Goal: Information Seeking & Learning: Get advice/opinions

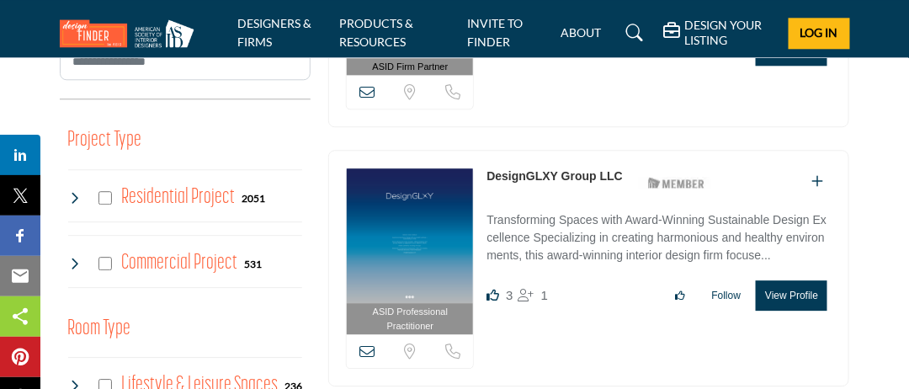
scroll to position [1094, 0]
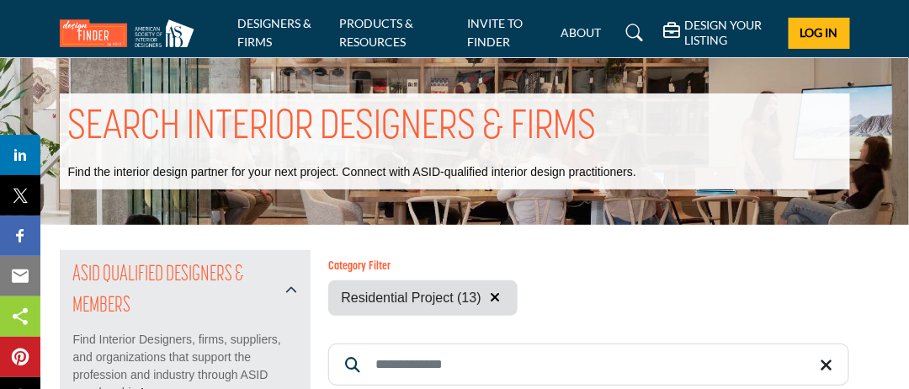
scroll to position [252, 0]
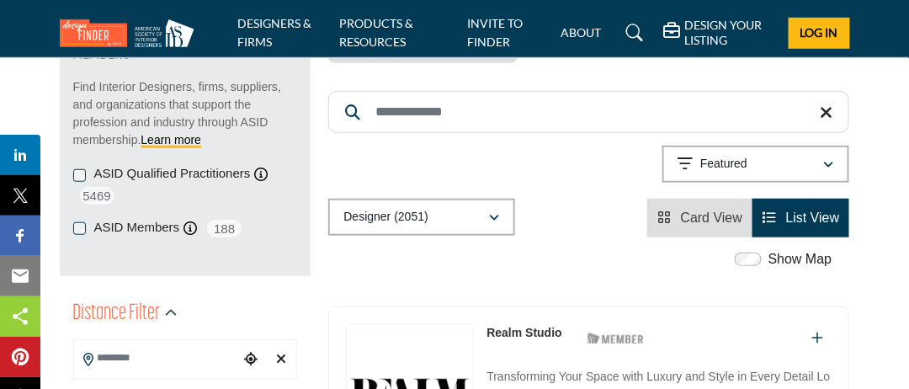
click at [146, 354] on input "Search Location" at bounding box center [157, 358] width 166 height 33
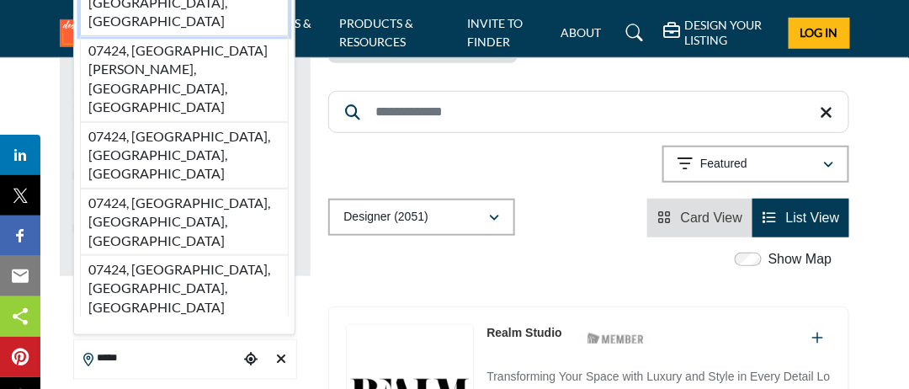
click at [150, 36] on li "07424, Little Falls, NJ, USA" at bounding box center [184, 3] width 209 height 66
type input "**********"
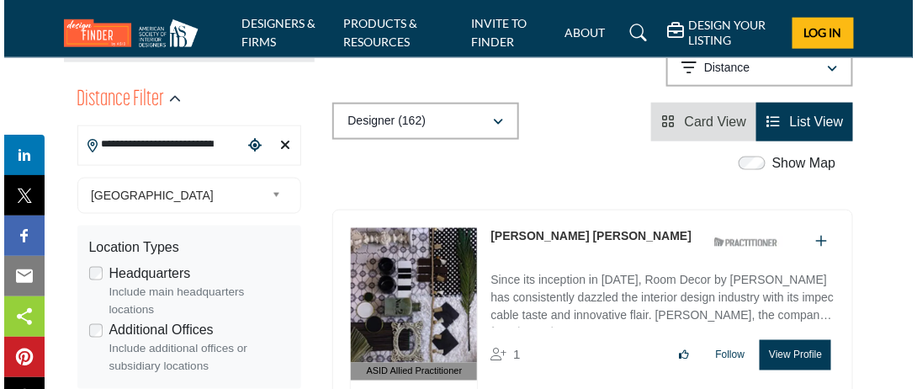
scroll to position [421, 0]
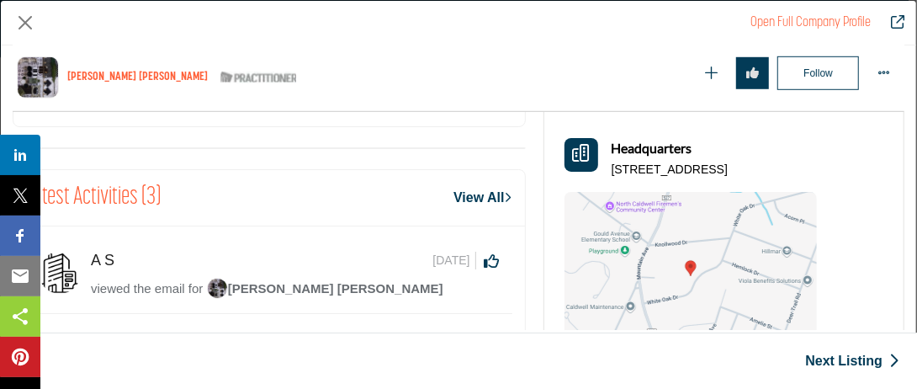
scroll to position [656, 0]
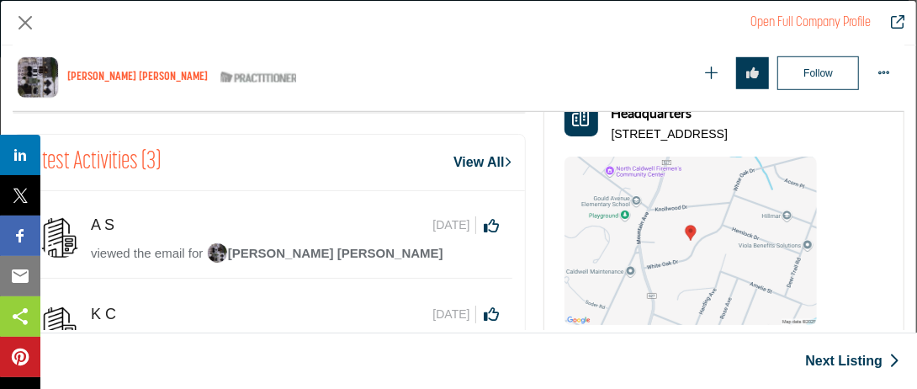
click at [870, 358] on link "Next Listing" at bounding box center [852, 361] width 94 height 20
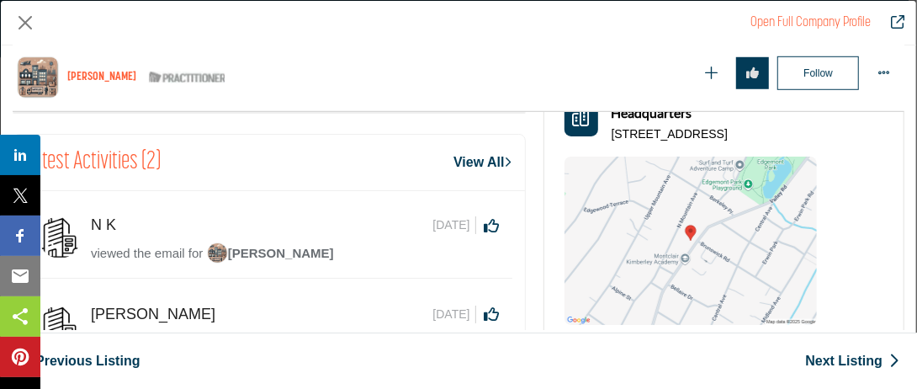
scroll to position [1077, 0]
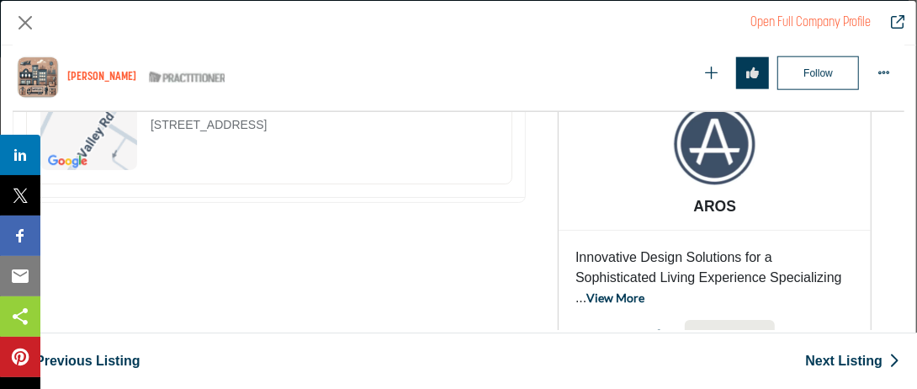
click at [844, 357] on link "Next Listing" at bounding box center [852, 361] width 94 height 20
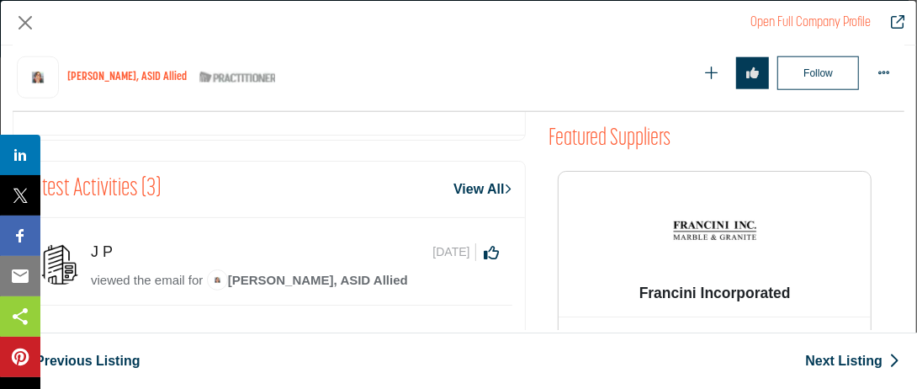
scroll to position [993, 0]
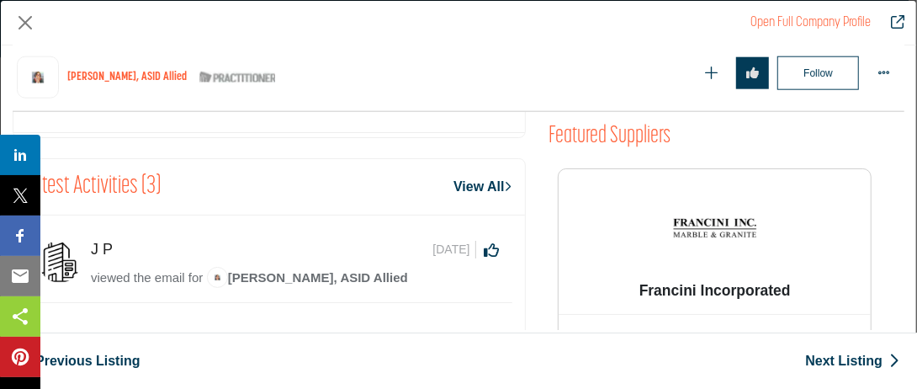
click at [296, 270] on span "Tracey Stephens, ASID Allied" at bounding box center [307, 277] width 201 height 14
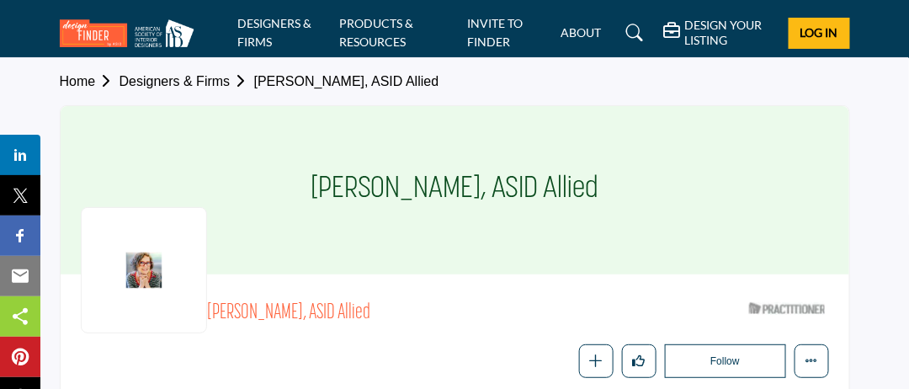
click at [206, 84] on link "Designers & Firms" at bounding box center [186, 81] width 135 height 14
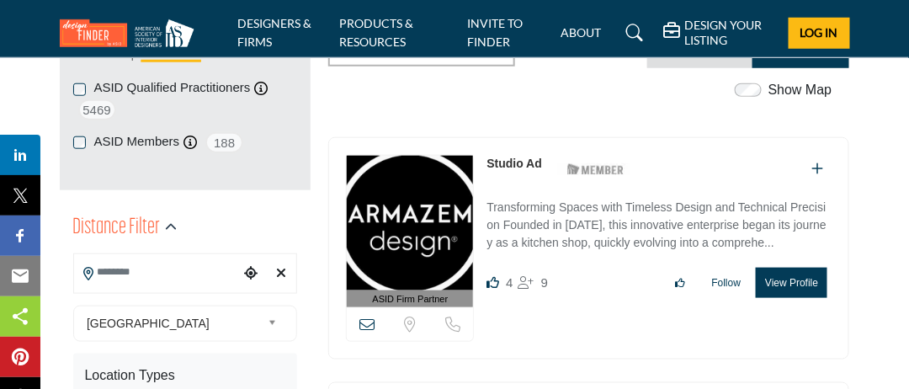
scroll to position [337, 0]
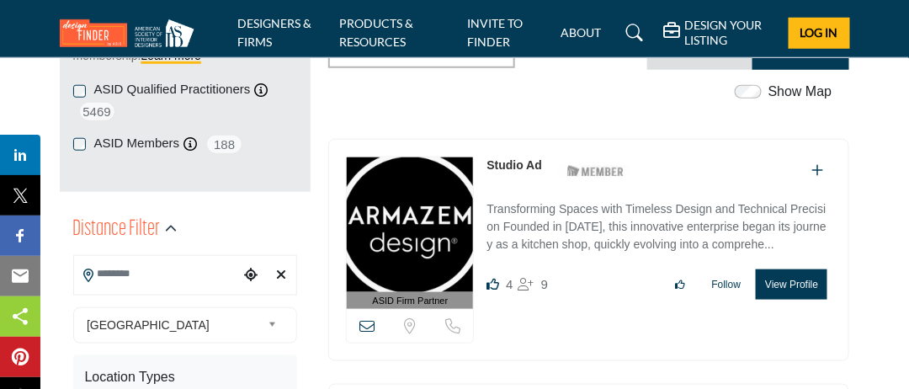
click at [172, 278] on input "Search Location" at bounding box center [157, 273] width 166 height 33
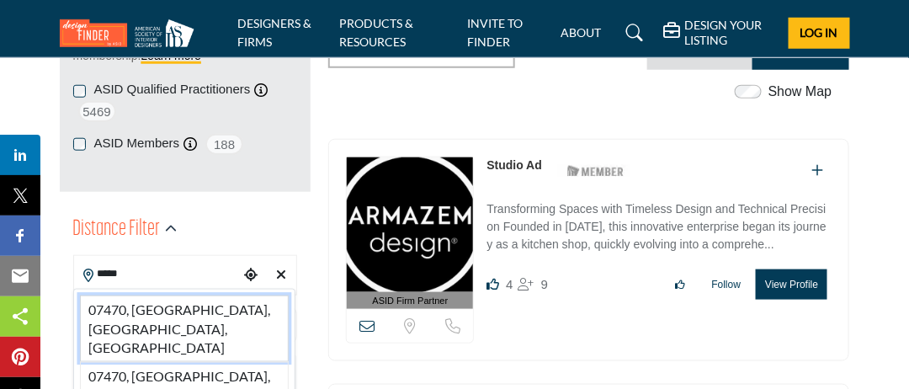
click at [164, 307] on li "07470, Wayne, NJ, USA" at bounding box center [184, 328] width 209 height 66
type input "**********"
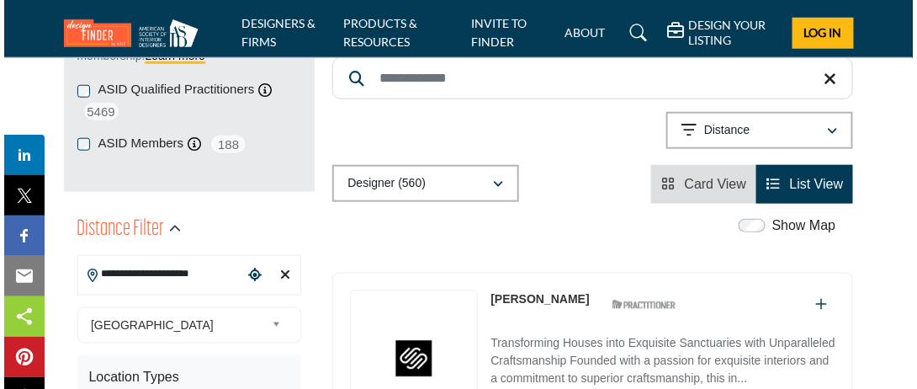
scroll to position [421, 0]
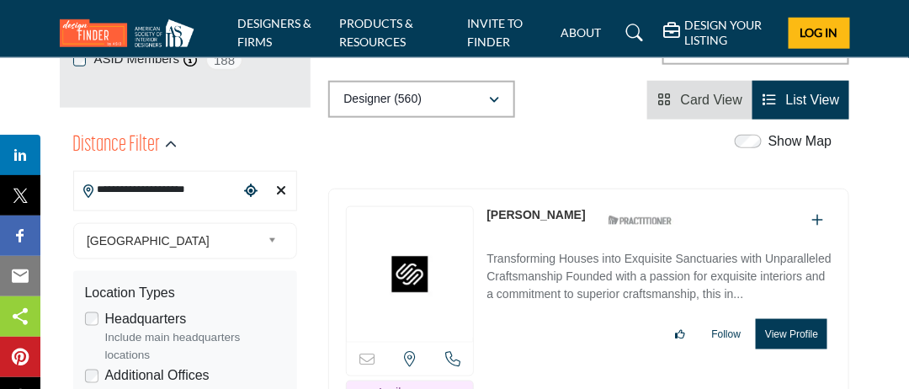
click at [800, 319] on button "View Profile" at bounding box center [791, 334] width 72 height 30
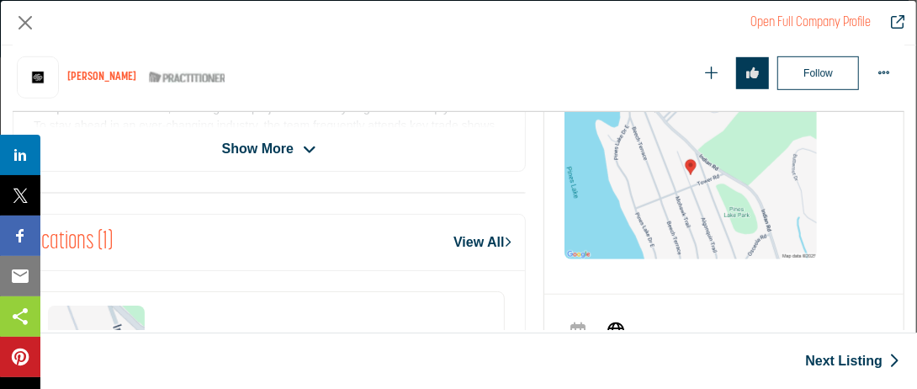
scroll to position [404, 0]
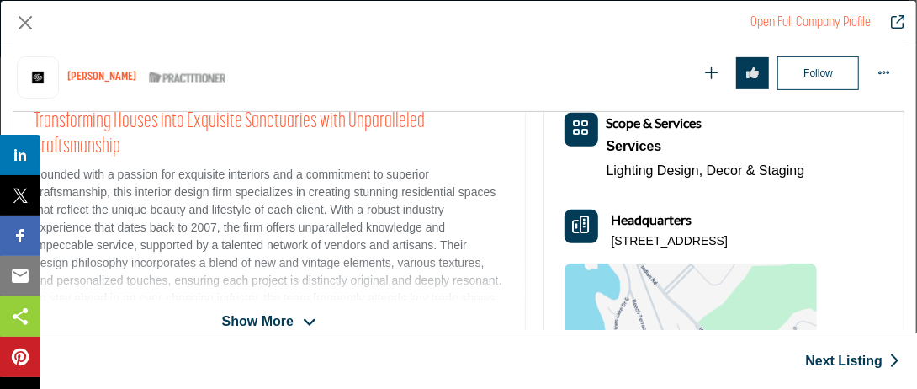
click at [270, 326] on span "Show More" at bounding box center [258, 321] width 72 height 20
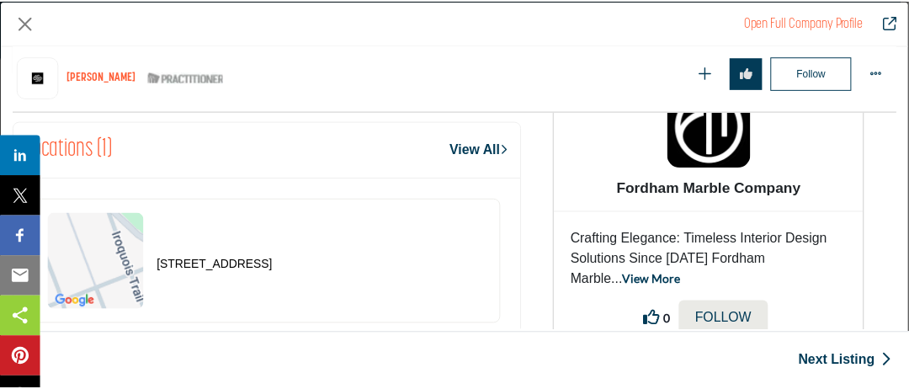
scroll to position [998, 0]
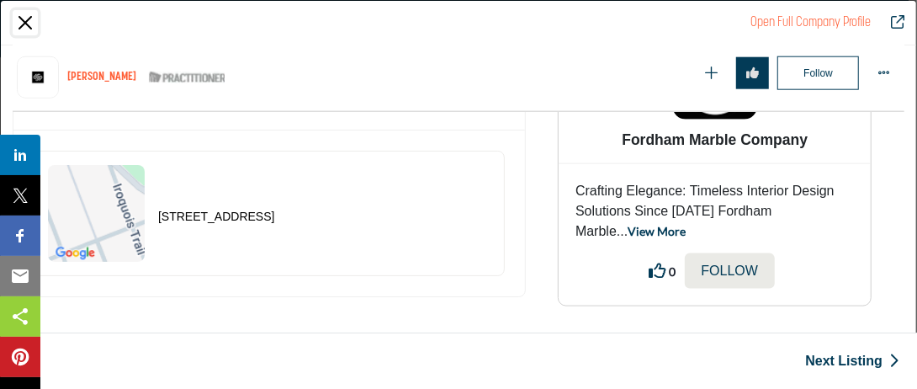
click at [27, 24] on button "Close" at bounding box center [25, 22] width 25 height 25
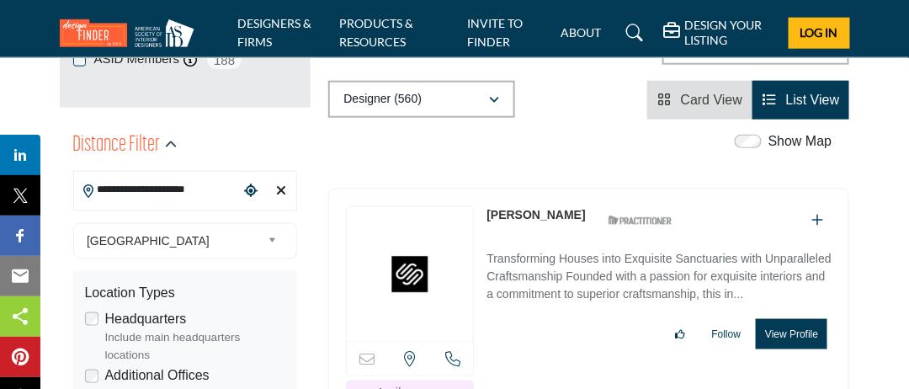
scroll to position [724, 0]
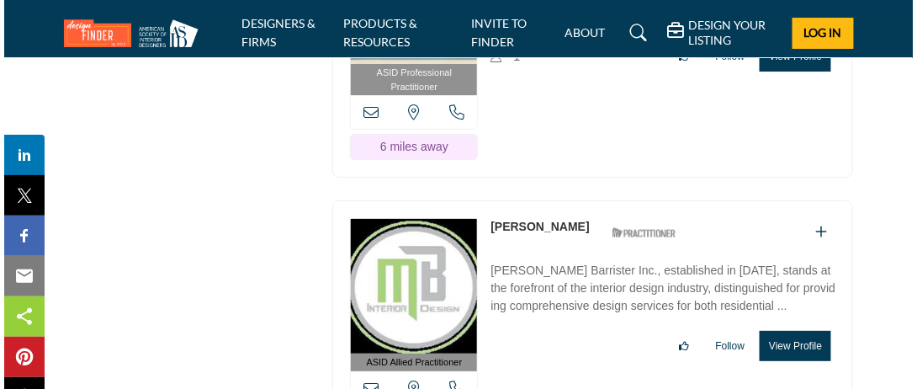
scroll to position [3197, 0]
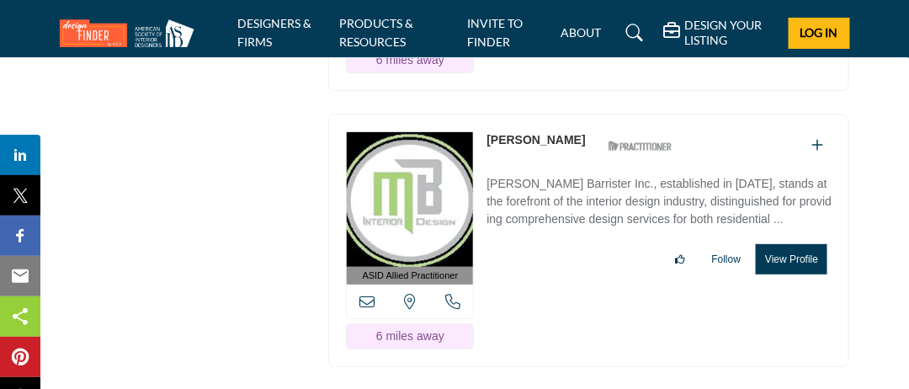
click at [798, 266] on button "View Profile" at bounding box center [791, 259] width 72 height 30
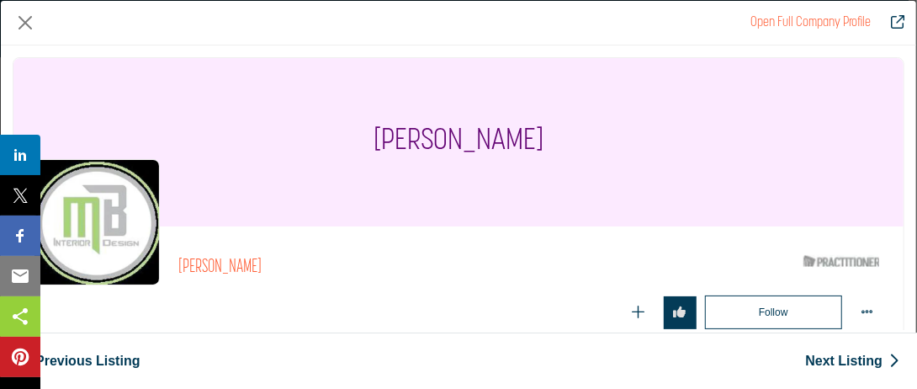
scroll to position [0, 0]
click at [775, 20] on link "Open Full Company Profile" at bounding box center [810, 22] width 120 height 13
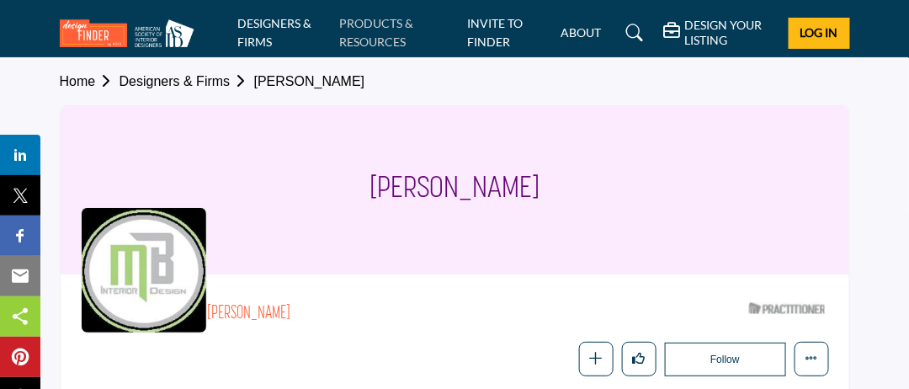
click at [375, 34] on link "PRODUCTS & RESOURCES" at bounding box center [377, 32] width 74 height 33
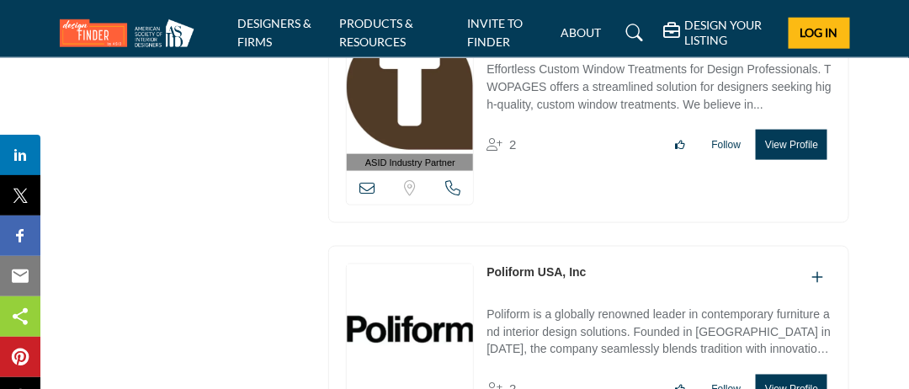
scroll to position [10011, 0]
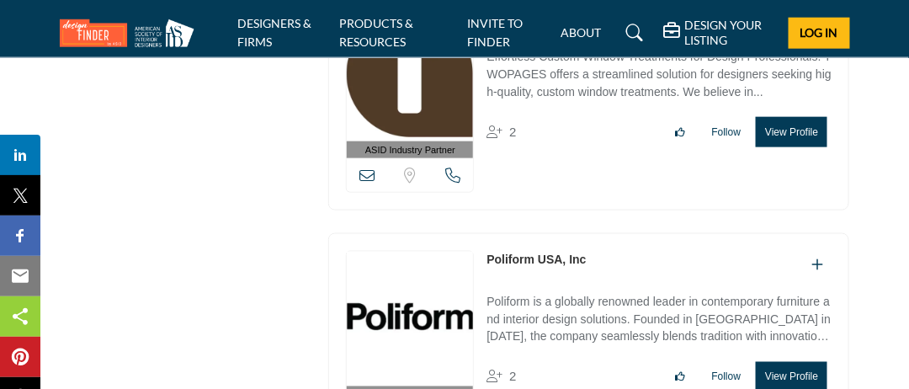
click at [547, 252] on link "Poliform USA, Inc" at bounding box center [535, 258] width 99 height 13
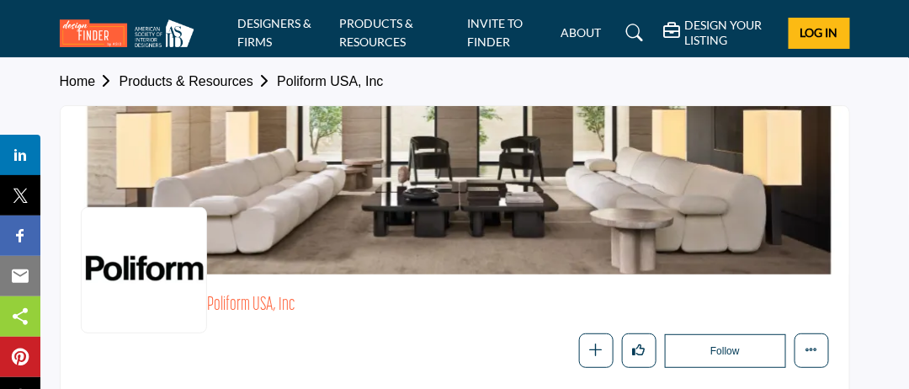
click at [266, 212] on div at bounding box center [455, 190] width 788 height 168
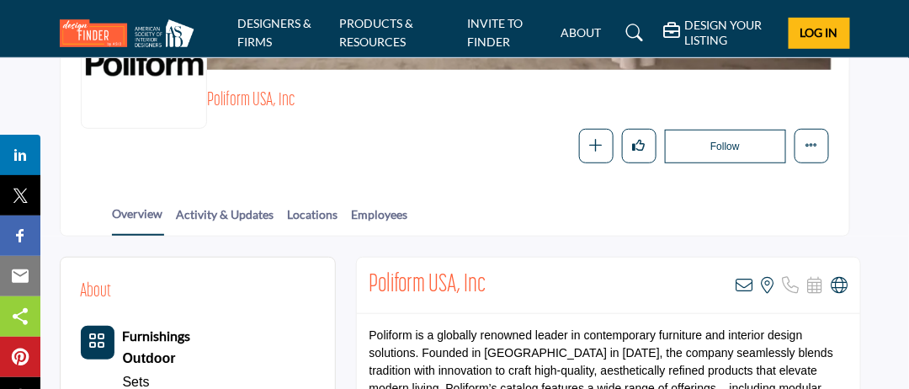
scroll to position [84, 0]
